Goal: Task Accomplishment & Management: Complete application form

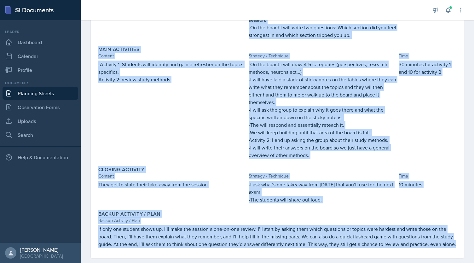
scroll to position [164, 0]
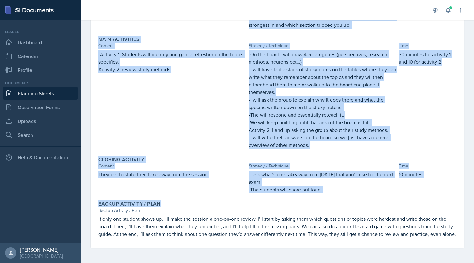
drag, startPoint x: 99, startPoint y: 100, endPoint x: 331, endPoint y: 188, distance: 247.8
click at [331, 188] on div "Objectives of Session Objective By the end of this session, students will be ab…" at bounding box center [277, 85] width 358 height 324
copy div "By the end of this session, students will be able to: -Identify and clarify mis…"
click at [186, 55] on p "-Activity 1: Students will identify and gain a refresher on the topics specific…" at bounding box center [172, 57] width 148 height 15
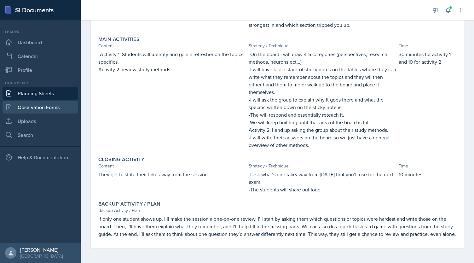
click at [41, 105] on link "Observation Forms" at bounding box center [41, 107] width 76 height 13
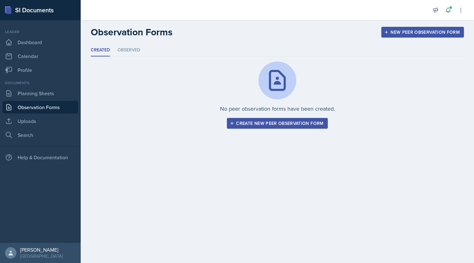
click at [277, 121] on div "Create new peer observation form" at bounding box center [277, 123] width 92 height 5
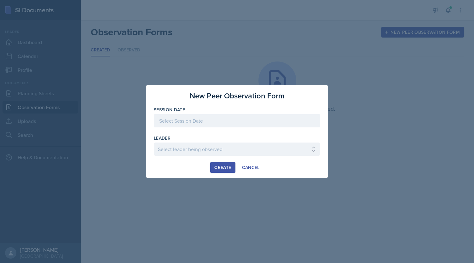
click at [239, 119] on div at bounding box center [237, 120] width 166 height 13
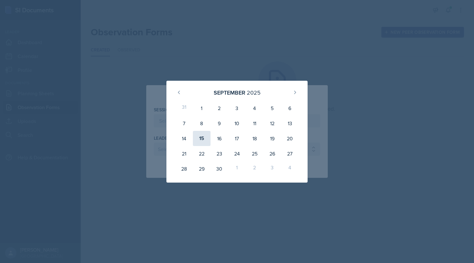
click at [205, 139] on div "15" at bounding box center [202, 138] width 18 height 15
type input "[DATE]"
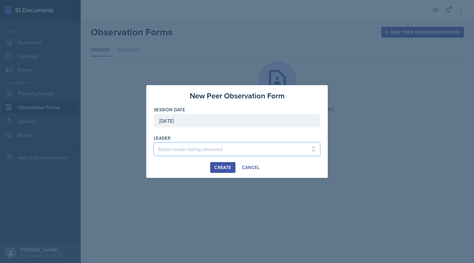
click at [221, 147] on select "Select leader being observed [PERSON_NAME] / CHEM 1307 [PERSON_NAME] / BIOL 130…" at bounding box center [237, 149] width 166 height 13
select select "2c868edb-8b28-4164-894c-c7bf1344d3b6"
click at [154, 143] on select "Select leader being observed [PERSON_NAME] / CHEM 1307 [PERSON_NAME] / BIOL 130…" at bounding box center [237, 149] width 166 height 13
click at [229, 167] on div "Create" at bounding box center [222, 167] width 17 height 5
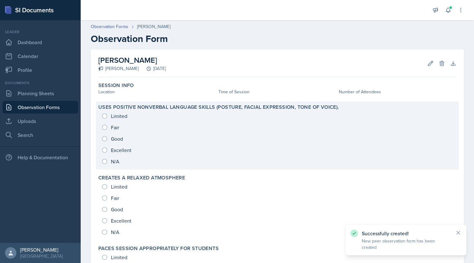
click at [263, 165] on div "Limited Fair Good Excellent N/A" at bounding box center [277, 138] width 358 height 57
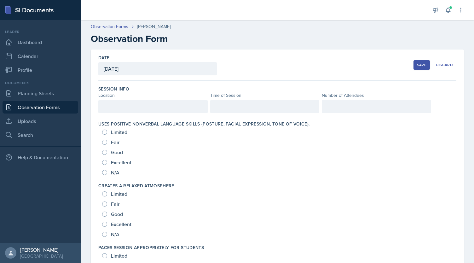
click at [167, 111] on div at bounding box center [152, 106] width 109 height 13
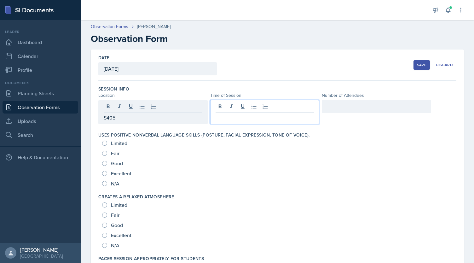
click at [219, 109] on div at bounding box center [264, 112] width 109 height 24
click at [227, 117] on p "10:00-1:00" at bounding box center [265, 118] width 99 height 8
click at [333, 106] on div at bounding box center [376, 106] width 109 height 13
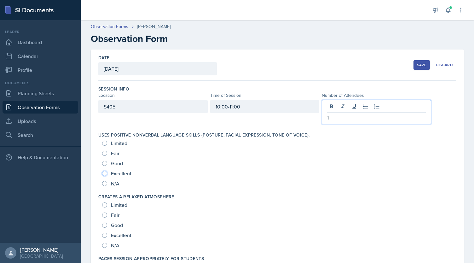
click at [103, 172] on input "Excellent" at bounding box center [104, 173] width 5 height 5
radio input "true"
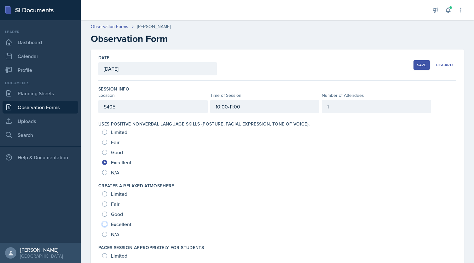
click at [103, 223] on input "Excellent" at bounding box center [104, 224] width 5 height 5
radio input "true"
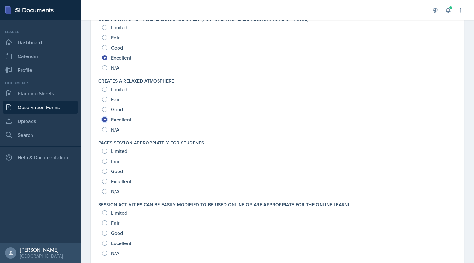
scroll to position [113, 0]
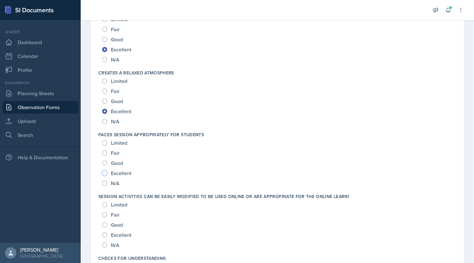
click at [105, 172] on input "Excellent" at bounding box center [104, 173] width 5 height 5
radio input "true"
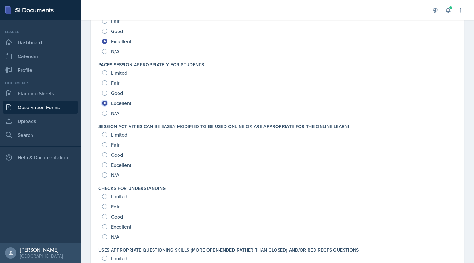
scroll to position [194, 0]
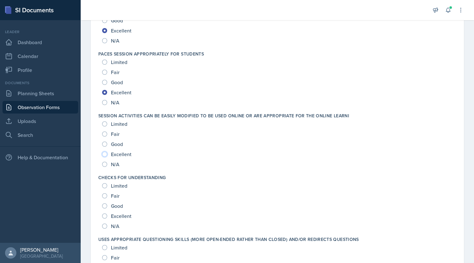
click at [103, 152] on input "Excellent" at bounding box center [104, 154] width 5 height 5
radio input "true"
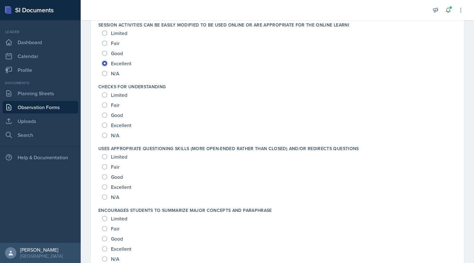
scroll to position [293, 0]
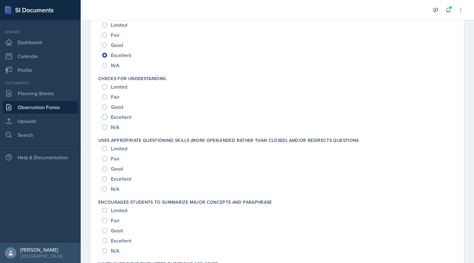
click at [106, 115] on input "Excellent" at bounding box center [104, 116] width 5 height 5
radio input "true"
click at [106, 175] on div "Excellent" at bounding box center [117, 179] width 31 height 10
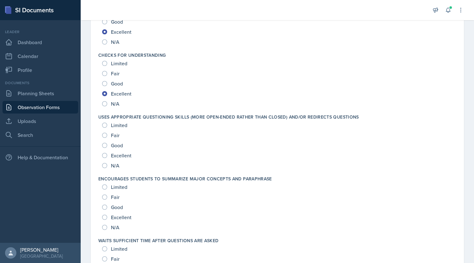
scroll to position [317, 0]
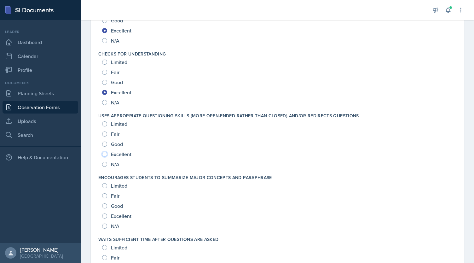
click at [105, 154] on input "Excellent" at bounding box center [104, 154] width 5 height 5
radio input "true"
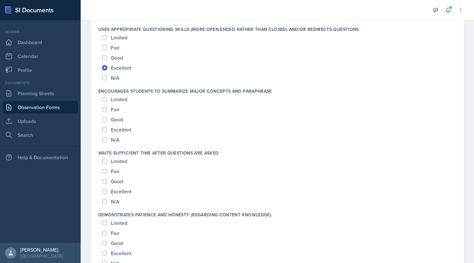
scroll to position [405, 0]
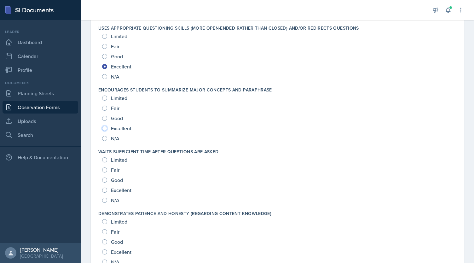
click at [103, 128] on input "Excellent" at bounding box center [104, 128] width 5 height 5
radio input "true"
click at [105, 188] on input "Excellent" at bounding box center [104, 190] width 5 height 5
radio input "true"
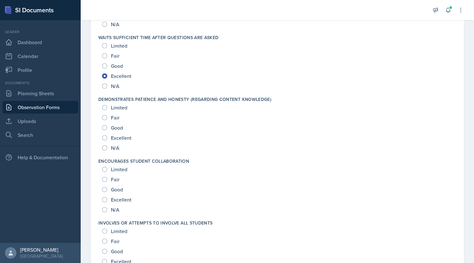
scroll to position [520, 0]
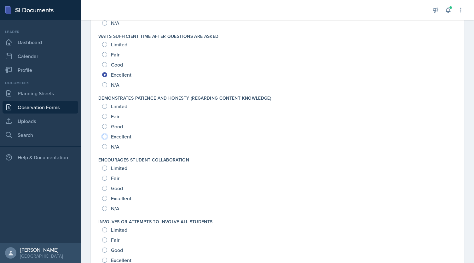
click at [106, 137] on input "Excellent" at bounding box center [104, 136] width 5 height 5
radio input "true"
click at [105, 196] on input "Excellent" at bounding box center [104, 198] width 5 height 5
radio input "true"
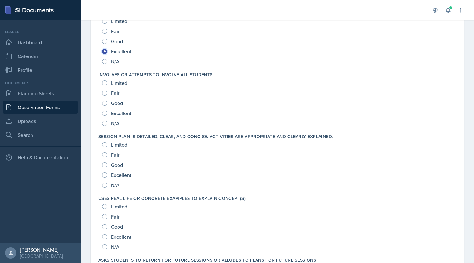
scroll to position [670, 0]
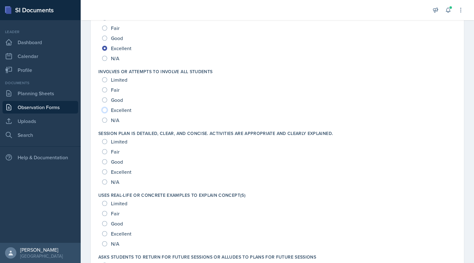
click at [105, 110] on input "Excellent" at bounding box center [104, 110] width 5 height 5
radio input "true"
click at [105, 171] on input "Excellent" at bounding box center [104, 171] width 5 height 5
radio input "true"
click at [104, 232] on input "Excellent" at bounding box center [104, 233] width 5 height 5
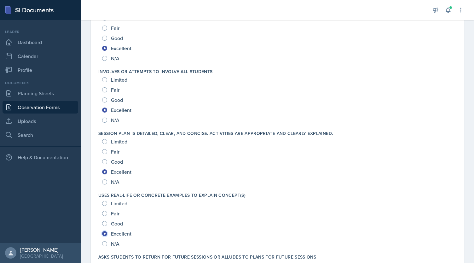
radio input "true"
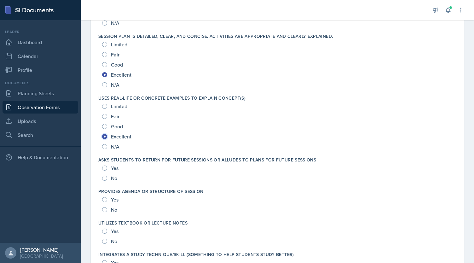
scroll to position [776, 0]
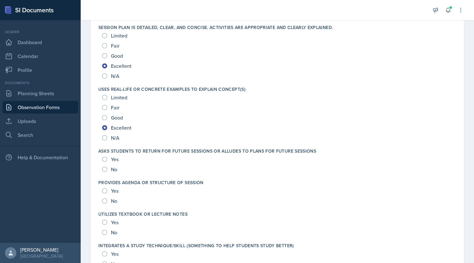
click at [101, 158] on div "Yes No" at bounding box center [277, 164] width 358 height 20
click at [106, 157] on input "Yes" at bounding box center [104, 159] width 5 height 5
radio input "true"
click at [103, 192] on div "Yes" at bounding box center [111, 191] width 18 height 10
click at [105, 189] on input "Yes" at bounding box center [104, 190] width 5 height 5
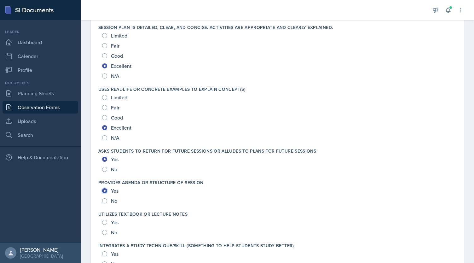
radio input "true"
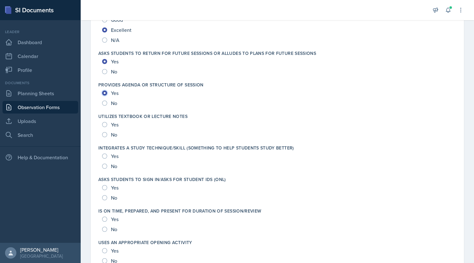
scroll to position [875, 0]
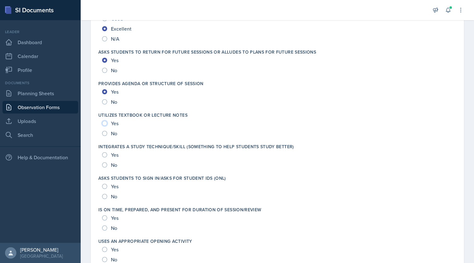
click at [104, 121] on input "Yes" at bounding box center [104, 123] width 5 height 5
radio input "true"
click at [104, 152] on input "Yes" at bounding box center [104, 154] width 5 height 5
radio input "true"
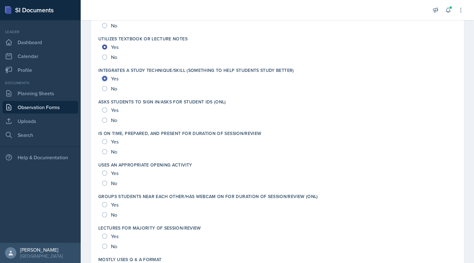
scroll to position [952, 0]
click at [102, 105] on div "Yes" at bounding box center [111, 109] width 18 height 10
click at [102, 108] on input "Yes" at bounding box center [104, 109] width 5 height 5
radio input "true"
click at [103, 138] on input "Yes" at bounding box center [104, 140] width 5 height 5
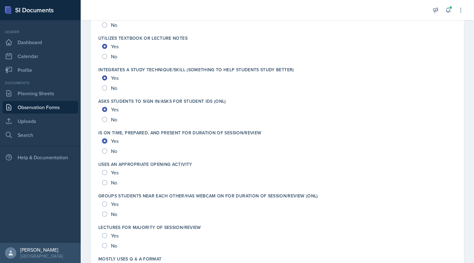
radio input "true"
click at [102, 172] on input "Yes" at bounding box center [104, 172] width 5 height 5
radio input "true"
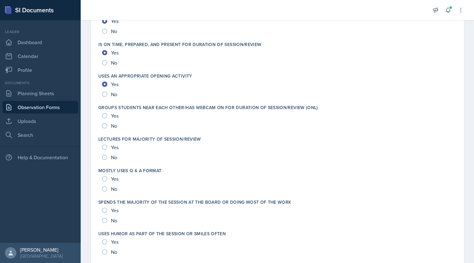
scroll to position [1042, 0]
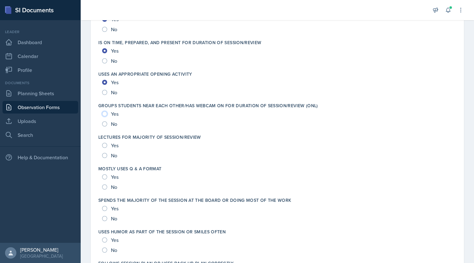
click at [102, 114] on input "Yes" at bounding box center [104, 113] width 5 height 5
radio input "true"
click at [104, 145] on input "Yes" at bounding box center [104, 145] width 5 height 5
radio input "true"
click at [101, 177] on div "Yes No" at bounding box center [277, 182] width 358 height 20
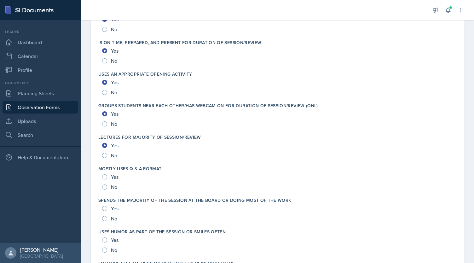
click at [107, 178] on div "Yes" at bounding box center [111, 177] width 18 height 10
click at [106, 173] on div "Yes" at bounding box center [111, 177] width 18 height 10
click at [106, 175] on input "Yes" at bounding box center [104, 176] width 5 height 5
radio input "true"
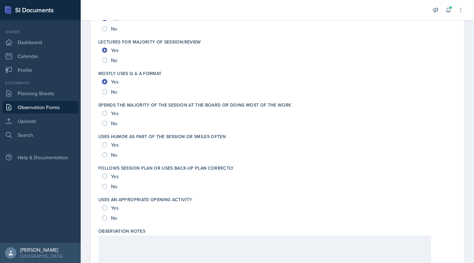
scroll to position [1175, 0]
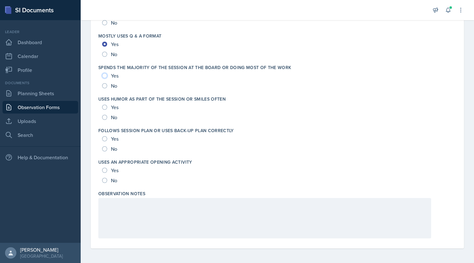
click at [104, 74] on input "Yes" at bounding box center [104, 75] width 5 height 5
radio input "true"
click at [105, 105] on input "Yes" at bounding box center [104, 107] width 5 height 5
radio input "true"
click at [104, 137] on input "Yes" at bounding box center [104, 138] width 5 height 5
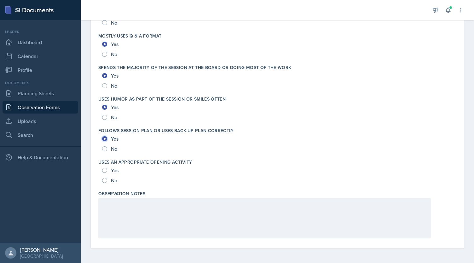
radio input "true"
click at [104, 168] on input "Yes" at bounding box center [104, 170] width 5 height 5
radio input "true"
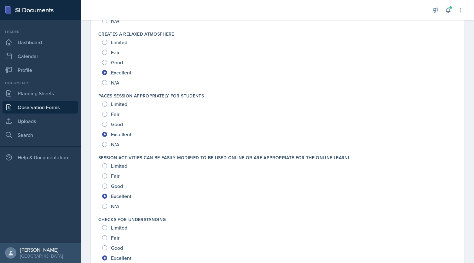
scroll to position [0, 0]
